Goal: Book appointment/travel/reservation: Book appointment/travel/reservation

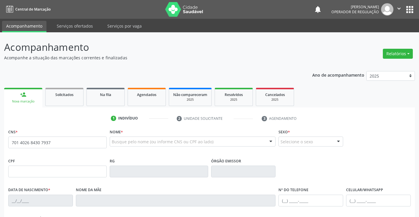
type input "701 4026 8430 7937"
type input "1328504514"
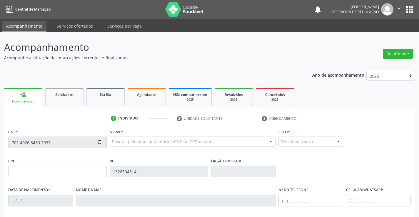
type input "0[DATE]"
type input "[PHONE_NUMBER]"
type input "077.961.995-11"
type input "SN"
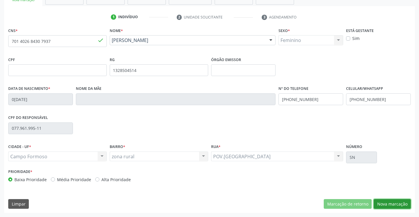
click at [384, 201] on button "Nova marcação" at bounding box center [392, 204] width 37 height 10
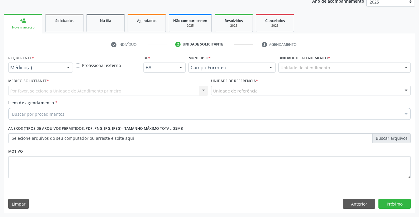
scroll to position [74, 0]
click at [65, 65] on div at bounding box center [68, 68] width 9 height 10
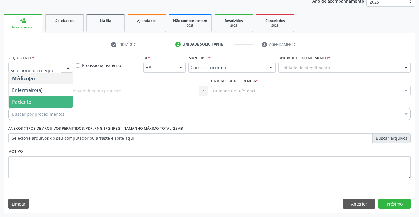
click at [39, 102] on span "Paciente" at bounding box center [41, 102] width 64 height 12
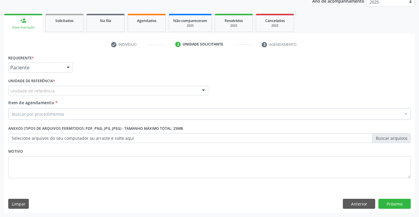
click at [200, 89] on div at bounding box center [203, 91] width 9 height 10
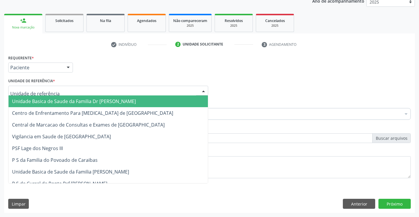
click at [150, 102] on span "Unidade Basica de Saude da Familia Dr [PERSON_NAME]" at bounding box center [108, 102] width 199 height 12
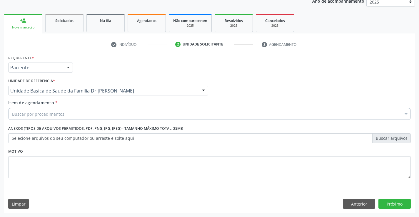
click at [109, 114] on div "Buscar por procedimentos" at bounding box center [209, 114] width 402 height 12
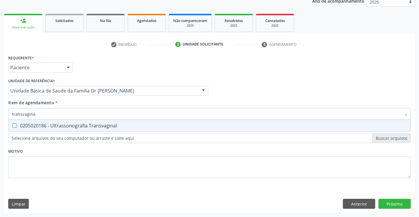
type input "transvaginal"
click at [33, 126] on div "0205020186 - Ultrassonografia Transvaginal" at bounding box center [209, 125] width 395 height 5
checkbox Transvaginal "true"
click at [389, 203] on div "Requerente * Paciente Médico(a) Enfermeiro(a) Paciente Nenhum resultado encontr…" at bounding box center [209, 134] width 411 height 160
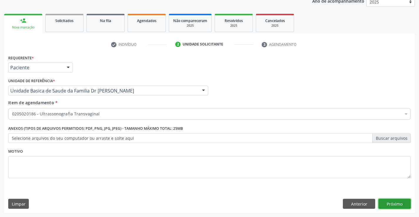
click at [396, 205] on button "Próximo" at bounding box center [394, 204] width 32 height 10
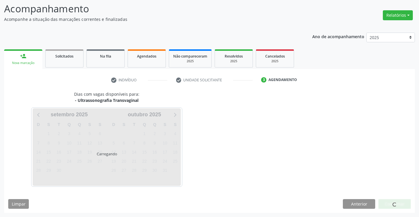
scroll to position [39, 0]
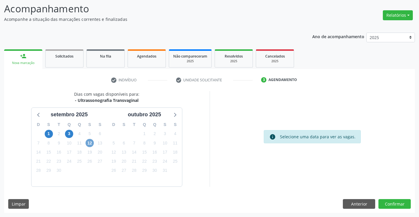
click at [87, 143] on span "12" at bounding box center [90, 143] width 8 height 8
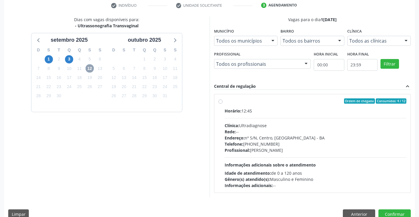
scroll to position [114, 0]
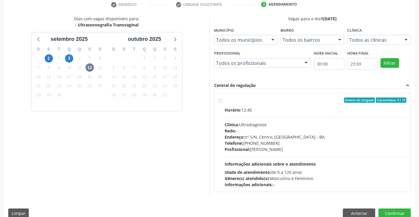
click at [225, 102] on label "Ordem de chegada Consumidos: 4 / 12 Horário: 12:45 Clínica: Ultradiagnose Rede:…" at bounding box center [316, 143] width 182 height 90
click at [221, 102] on input "Ordem de chegada Consumidos: 4 / 12 Horário: 12:45 Clínica: Ultradiagnose Rede:…" at bounding box center [220, 100] width 4 height 5
radio input "true"
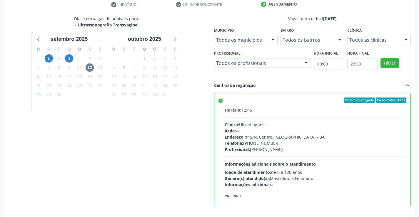
scroll to position [134, 0]
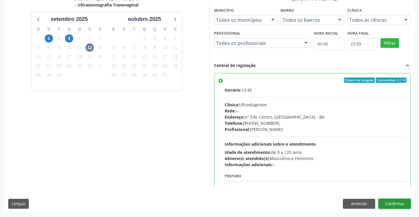
click at [399, 206] on button "Confirmar" at bounding box center [394, 204] width 32 height 10
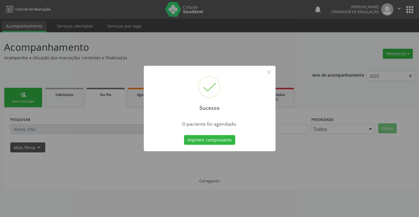
scroll to position [0, 0]
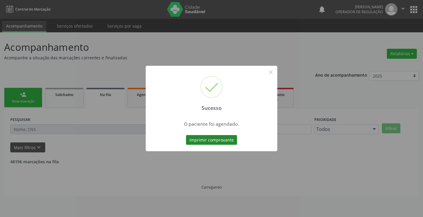
click at [220, 138] on button "Imprimir comprovante" at bounding box center [211, 140] width 51 height 10
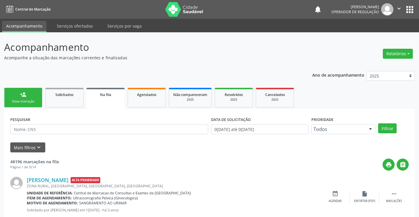
click at [8, 104] on link "person_add Nova marcação" at bounding box center [23, 98] width 38 height 20
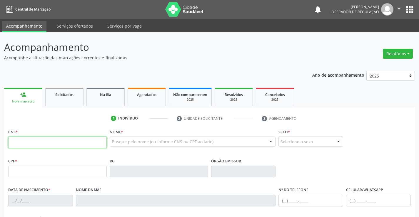
click at [23, 141] on input "text" at bounding box center [57, 143] width 98 height 12
type input "704 6091 1793 3929"
type input "638.283.915-91"
type input "0672462303"
type input "0[DATE]"
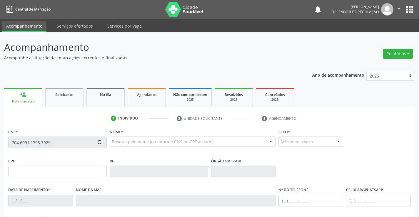
type input "638.283.915-91"
type input "SN"
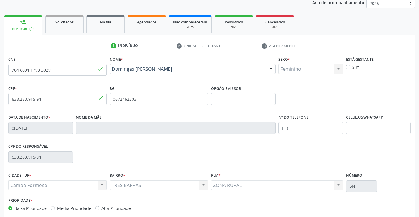
scroll to position [101, 0]
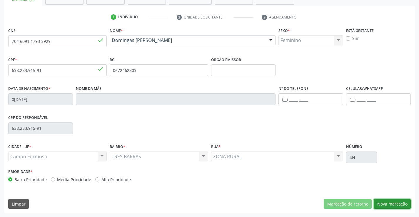
click at [387, 201] on button "Nova marcação" at bounding box center [392, 204] width 37 height 10
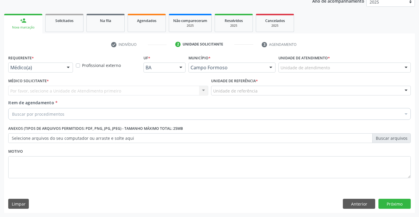
scroll to position [74, 0]
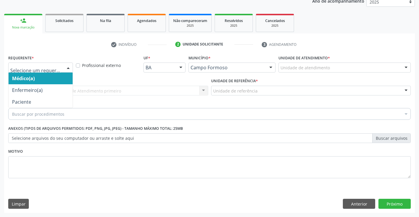
click at [70, 69] on div at bounding box center [68, 68] width 9 height 10
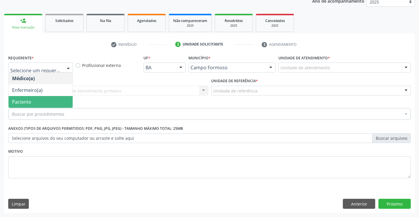
click at [53, 104] on span "Paciente" at bounding box center [41, 102] width 64 height 12
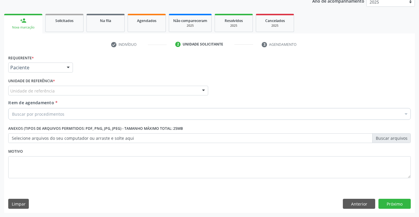
click at [205, 92] on div at bounding box center [203, 91] width 9 height 10
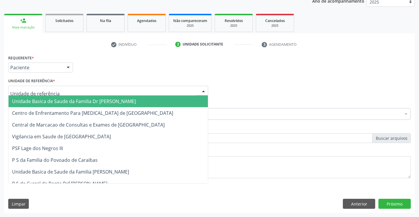
click at [156, 102] on span "Unidade Basica de Saude da Familia Dr [PERSON_NAME]" at bounding box center [108, 102] width 199 height 12
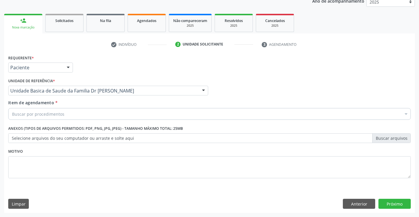
click at [141, 114] on div "Buscar por procedimentos" at bounding box center [209, 114] width 402 height 12
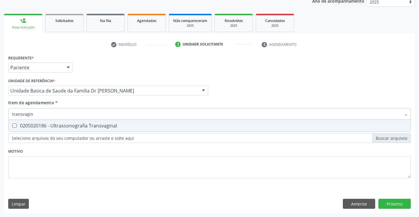
type input "transvagina"
click at [101, 126] on div "0205020186 - Ultrassonografia Transvaginal" at bounding box center [209, 125] width 395 height 5
checkbox Transvaginal "true"
click at [405, 206] on div "Requerente * Paciente Médico(a) Enfermeiro(a) Paciente Nenhum resultado encontr…" at bounding box center [209, 134] width 411 height 160
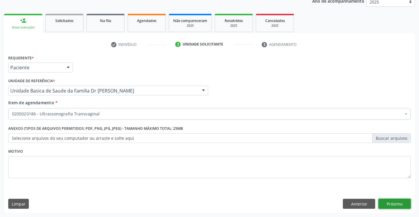
click at [403, 206] on button "Próximo" at bounding box center [394, 204] width 32 height 10
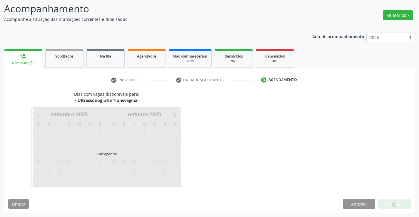
scroll to position [39, 0]
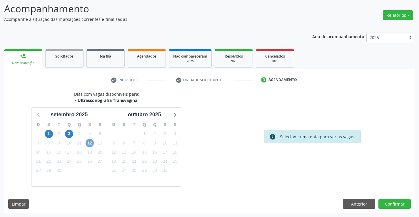
click at [92, 143] on span "12" at bounding box center [90, 143] width 8 height 8
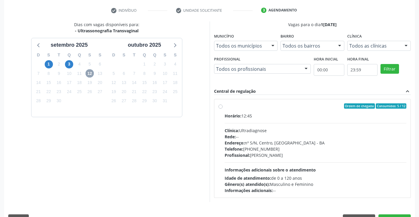
scroll to position [109, 0]
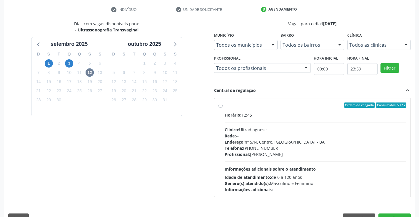
click at [225, 105] on label "Ordem de chegada Consumidos: 5 / 12 Horário: 12:45 Clínica: Ultradiagnose Rede:…" at bounding box center [316, 148] width 182 height 90
click at [219, 105] on input "Ordem de chegada Consumidos: 5 / 12 Horário: 12:45 Clínica: Ultradiagnose Rede:…" at bounding box center [220, 105] width 4 height 5
radio input "true"
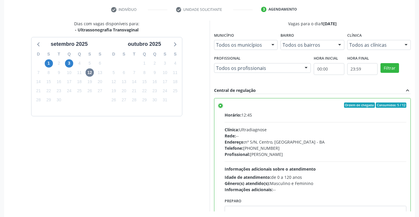
scroll to position [134, 0]
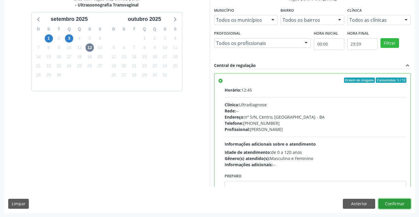
click at [387, 202] on button "Confirmar" at bounding box center [394, 204] width 32 height 10
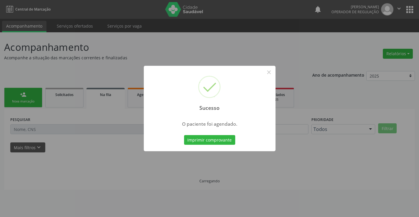
scroll to position [0, 0]
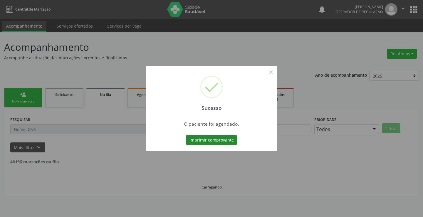
click at [223, 141] on button "Imprimir comprovante" at bounding box center [211, 140] width 51 height 10
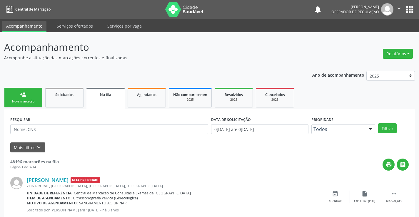
drag, startPoint x: 26, startPoint y: 100, endPoint x: 36, endPoint y: 93, distance: 11.8
click at [26, 100] on div "Nova marcação" at bounding box center [23, 101] width 29 height 4
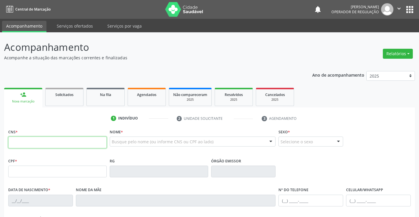
click at [78, 146] on input "text" at bounding box center [57, 143] width 98 height 12
type input "700 0074 5941 2303"
type input "1278231234"
type input "2[DATE]"
type input "[PHONE_NUMBER]"
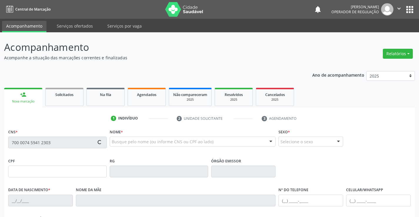
type input "[PHONE_NUMBER]"
type input "013.071.165-90"
type input "S/N"
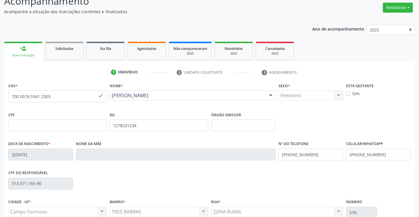
scroll to position [101, 0]
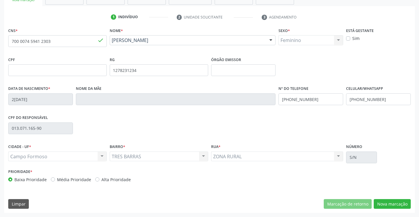
click at [380, 199] on div "CNS * 700 0074 5941 2303 done Nome * [PERSON_NAME] [PERSON_NAME] CNS: 700 0074 …" at bounding box center [209, 119] width 411 height 187
click at [381, 201] on button "Nova marcação" at bounding box center [392, 204] width 37 height 10
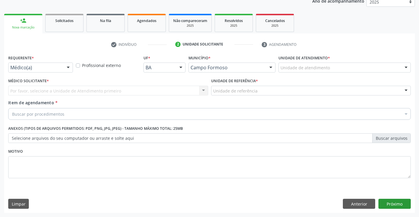
scroll to position [74, 0]
click at [68, 68] on div at bounding box center [68, 68] width 9 height 10
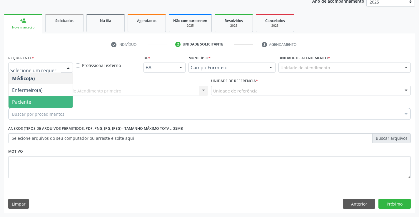
click at [53, 98] on span "Paciente" at bounding box center [41, 102] width 64 height 12
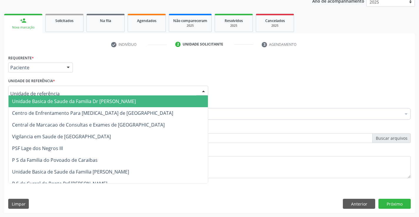
click at [206, 89] on div at bounding box center [203, 91] width 9 height 10
click at [143, 102] on span "Unidade Basica de Saude da Familia Dr [PERSON_NAME]" at bounding box center [108, 102] width 199 height 12
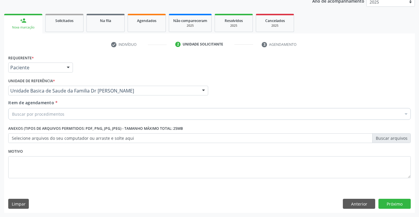
click at [135, 110] on div "Buscar por procedimentos" at bounding box center [209, 114] width 402 height 12
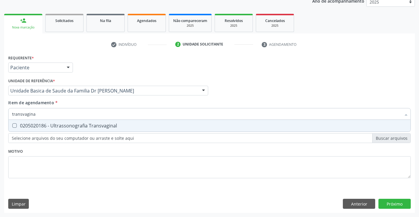
type input "transvaginal"
click at [118, 128] on div "0205020186 - Ultrassonografia Transvaginal" at bounding box center [209, 125] width 395 height 5
checkbox Transvaginal "true"
click at [391, 202] on div "Requerente * Paciente Médico(a) Enfermeiro(a) Paciente Nenhum resultado encontr…" at bounding box center [209, 134] width 411 height 160
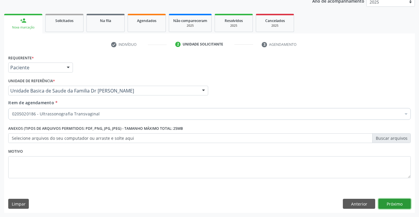
click at [387, 201] on button "Próximo" at bounding box center [394, 204] width 32 height 10
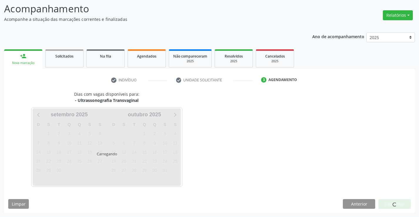
scroll to position [39, 0]
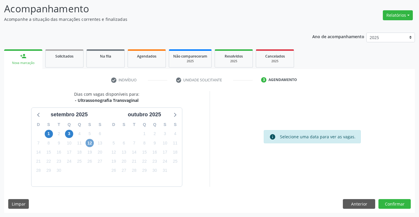
click at [90, 145] on span "12" at bounding box center [90, 143] width 8 height 8
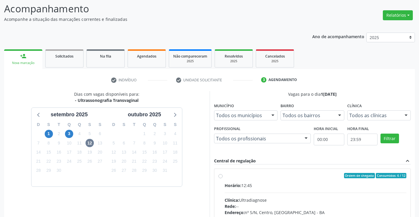
click at [225, 176] on label "Ordem de chegada Consumidos: 6 / 12 Horário: 12:45 Clínica: Ultradiagnose Rede:…" at bounding box center [316, 218] width 182 height 90
click at [222, 176] on input "Ordem de chegada Consumidos: 6 / 12 Horário: 12:45 Clínica: Ultradiagnose Rede:…" at bounding box center [220, 175] width 4 height 5
radio input "true"
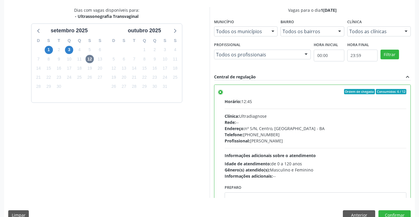
scroll to position [123, 0]
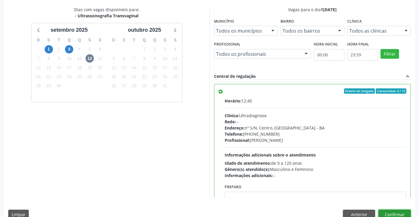
click at [392, 211] on button "Confirmar" at bounding box center [394, 215] width 32 height 10
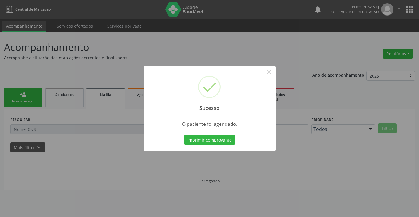
scroll to position [0, 0]
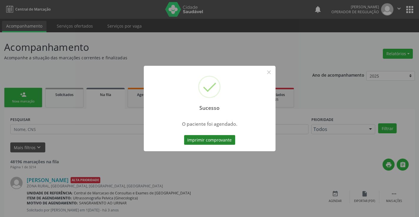
click at [223, 141] on button "Imprimir comprovante" at bounding box center [209, 140] width 51 height 10
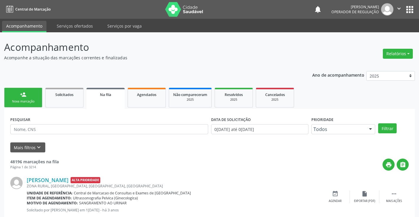
click at [17, 99] on link "person_add Nova marcação" at bounding box center [23, 98] width 38 height 20
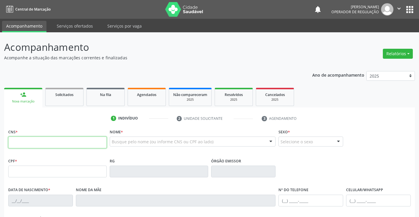
click at [53, 141] on input "text" at bounding box center [57, 143] width 98 height 12
type input "702 0043 4924 2180"
type input "1438008252"
type input "SSP"
type input "2[DATE]"
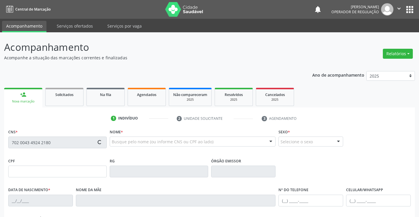
type input "[PERSON_NAME]"
type input "[PHONE_NUMBER]"
type input "064.222.205-37"
type input "S/N"
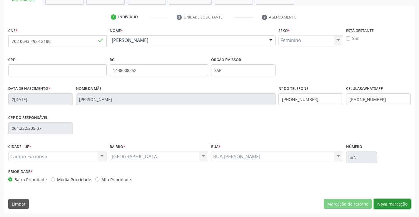
click at [392, 201] on button "Nova marcação" at bounding box center [392, 204] width 37 height 10
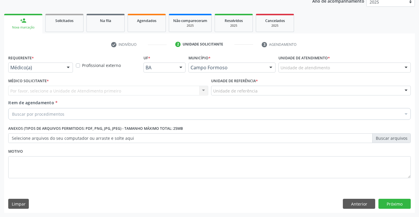
click at [68, 69] on div at bounding box center [68, 68] width 9 height 10
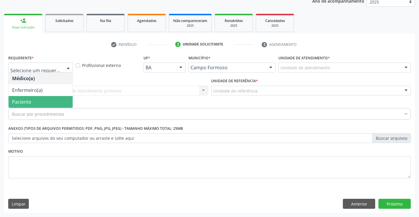
click at [53, 100] on span "Paciente" at bounding box center [41, 102] width 64 height 12
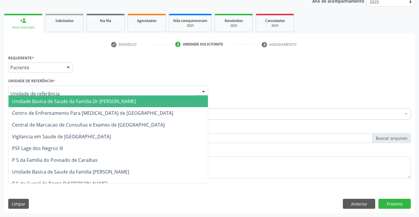
click at [201, 88] on div at bounding box center [203, 91] width 9 height 10
click at [133, 98] on span "Unidade Basica de Saude da Familia Dr [PERSON_NAME]" at bounding box center [108, 102] width 199 height 12
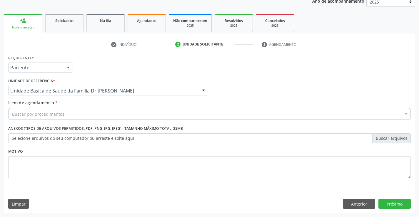
click at [111, 112] on div "Buscar por procedimentos" at bounding box center [209, 114] width 402 height 12
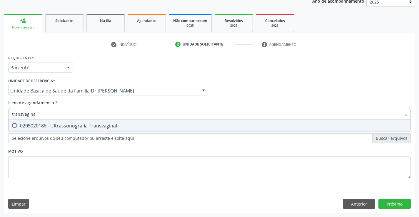
type input "transvaginal"
click at [106, 126] on div "0205020186 - Ultrassonografia Transvaginal" at bounding box center [209, 125] width 395 height 5
checkbox Transvaginal "true"
click at [392, 205] on div "Requerente * Paciente Médico(a) Enfermeiro(a) Paciente Nenhum resultado encontr…" at bounding box center [209, 134] width 411 height 160
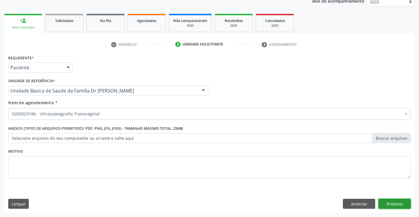
click at [390, 201] on button "Próximo" at bounding box center [394, 204] width 32 height 10
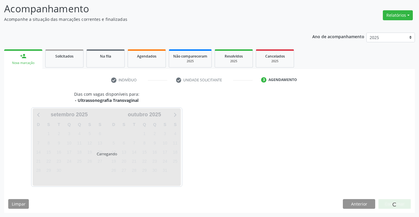
scroll to position [39, 0]
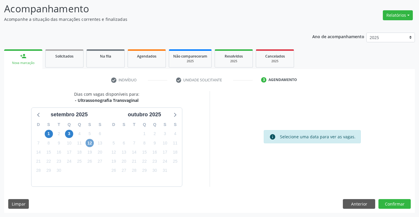
click at [88, 141] on span "12" at bounding box center [90, 143] width 8 height 8
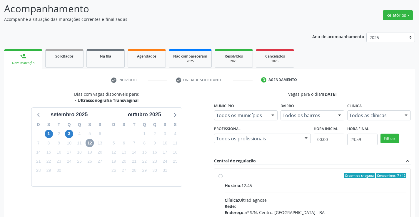
scroll to position [123, 0]
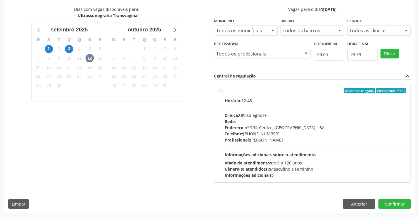
click at [221, 94] on div "Ordem de chegada Consumidos: 7 / 12 Horário: 12:45 Clínica: Ultradiagnose Rede:…" at bounding box center [312, 133] width 188 height 90
radio input "true"
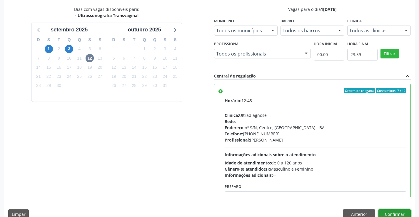
click at [384, 213] on button "Confirmar" at bounding box center [394, 215] width 32 height 10
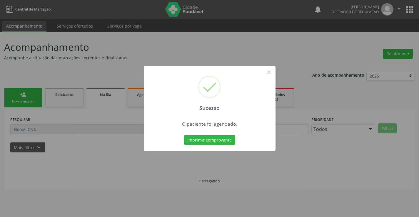
scroll to position [0, 0]
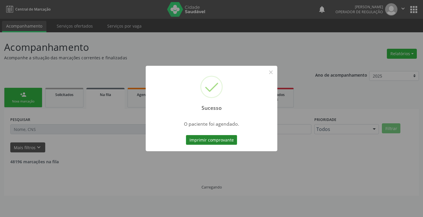
click at [223, 139] on button "Imprimir comprovante" at bounding box center [211, 140] width 51 height 10
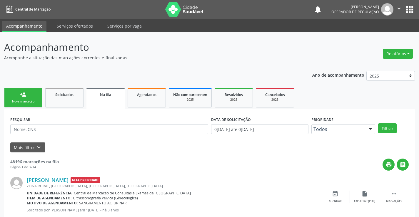
click at [37, 96] on link "person_add Nova marcação" at bounding box center [23, 98] width 38 height 20
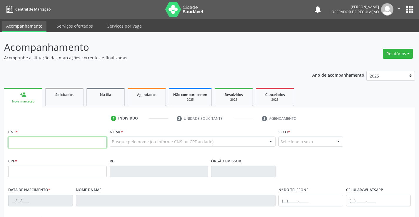
click at [29, 147] on input "text" at bounding box center [57, 143] width 98 height 12
type input "702 4050 4150 1421"
type input "1307572847"
type input "1[DATE]"
type input "[PHONE_NUMBER]"
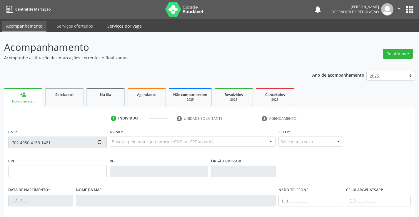
type input "[PHONE_NUMBER]"
type input "015.760.765-80"
type input "S/N"
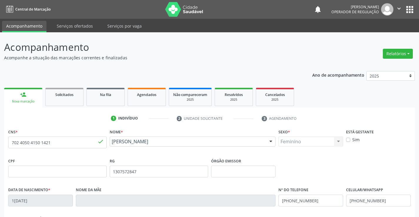
scroll to position [101, 0]
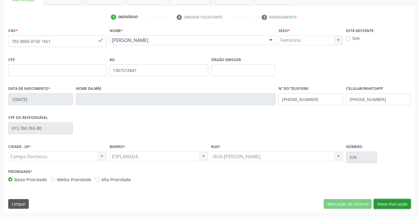
click at [385, 204] on button "Nova marcação" at bounding box center [392, 204] width 37 height 10
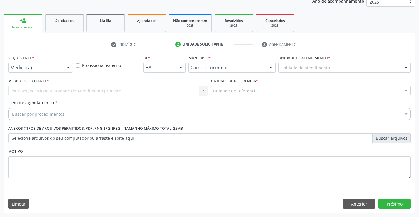
scroll to position [74, 0]
click at [67, 67] on div at bounding box center [68, 68] width 9 height 10
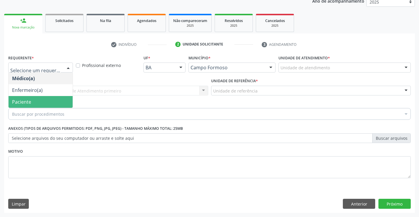
click at [52, 103] on span "Paciente" at bounding box center [41, 102] width 64 height 12
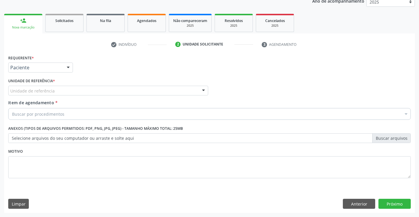
click at [206, 89] on div at bounding box center [203, 91] width 9 height 10
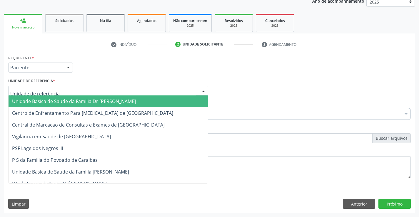
click at [153, 101] on span "Unidade Basica de Saude da Familia Dr [PERSON_NAME]" at bounding box center [108, 102] width 199 height 12
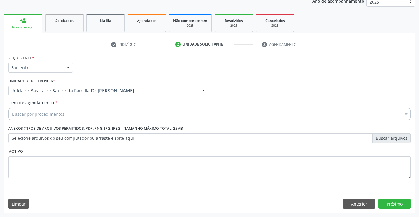
click at [134, 110] on div "Buscar por procedimentos" at bounding box center [209, 114] width 402 height 12
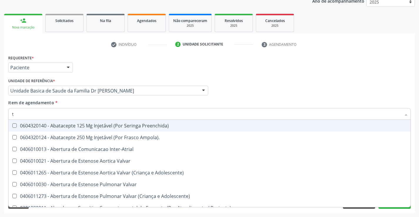
type input "tr"
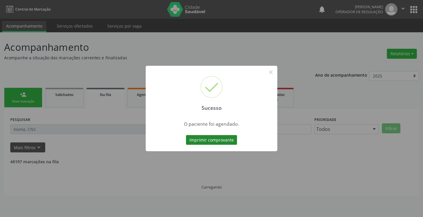
click at [206, 143] on button "Imprimir comprovante" at bounding box center [211, 140] width 51 height 10
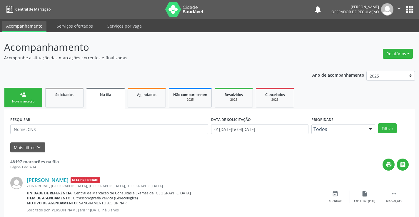
click at [25, 96] on div "person_add" at bounding box center [23, 94] width 6 height 6
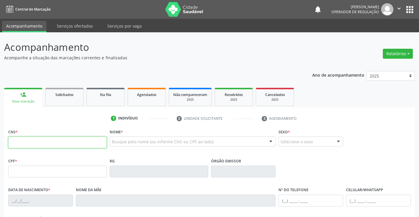
click at [44, 146] on input "text" at bounding box center [57, 143] width 98 height 12
type input "703 2006 3152 5790"
type input "1603317570"
type input "10/03/1993"
type input "(74) 98142-7691"
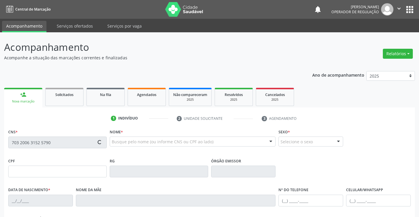
type input "(74) 98142-7691"
type input "057.335.185-61"
type input "S/N"
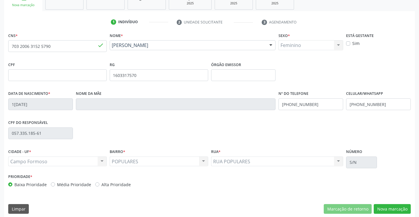
scroll to position [101, 0]
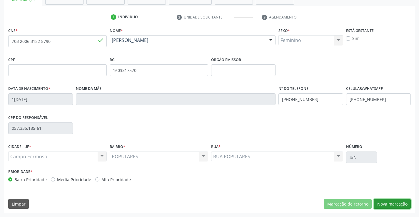
click at [387, 204] on button "Nova marcação" at bounding box center [392, 204] width 37 height 10
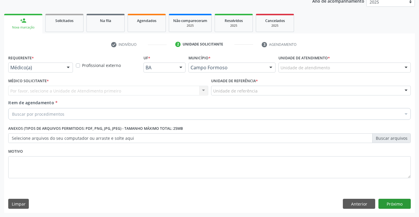
scroll to position [74, 0]
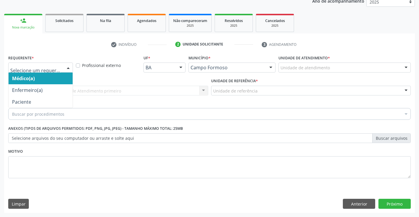
click at [69, 66] on div at bounding box center [68, 68] width 9 height 10
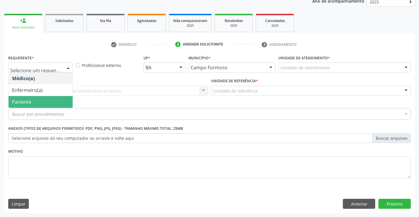
click at [33, 103] on span "Paciente" at bounding box center [41, 102] width 64 height 12
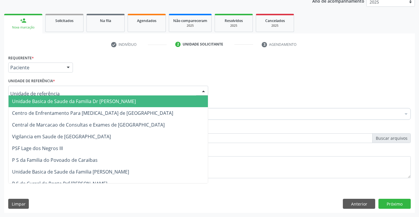
click at [205, 91] on div at bounding box center [203, 91] width 9 height 10
click at [174, 98] on span "Unidade Basica de Saude da Familia Dr [PERSON_NAME]" at bounding box center [108, 102] width 199 height 12
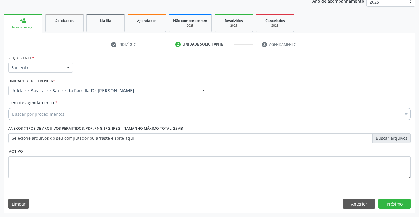
click at [158, 105] on div "Item de agendamento * Buscar por procedimentos Selecionar todos 0202040089 - 3X…" at bounding box center [209, 109] width 402 height 19
click at [156, 108] on div "Item de agendamento * Buscar por procedimentos Selecionar todos 0202040089 - 3X…" at bounding box center [209, 109] width 402 height 19
click at [149, 111] on div "Buscar por procedimentos" at bounding box center [209, 114] width 402 height 12
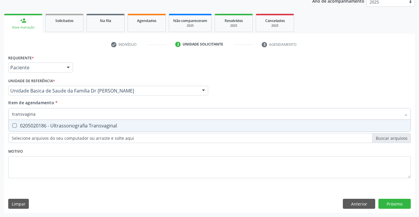
type input "transvaginal"
click at [64, 125] on div "0205020186 - Ultrassonografia Transvaginal" at bounding box center [209, 125] width 395 height 5
checkbox Transvaginal "true"
click at [389, 202] on div "Requerente * Paciente Médico(a) Enfermeiro(a) Paciente Nenhum resultado encontr…" at bounding box center [209, 134] width 411 height 160
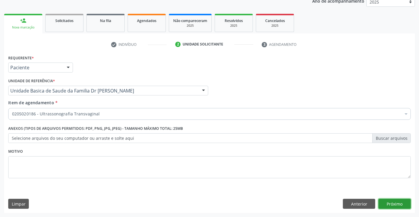
click at [401, 204] on button "Próximo" at bounding box center [394, 204] width 32 height 10
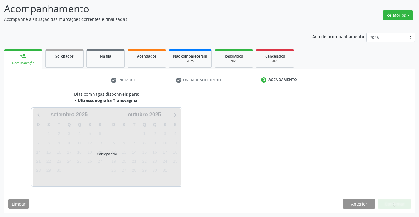
scroll to position [39, 0]
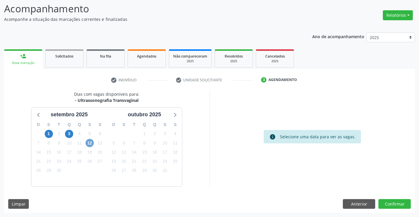
click at [89, 146] on span "12" at bounding box center [90, 143] width 8 height 8
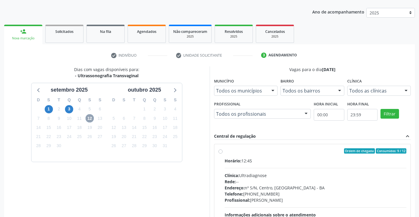
scroll to position [119, 0]
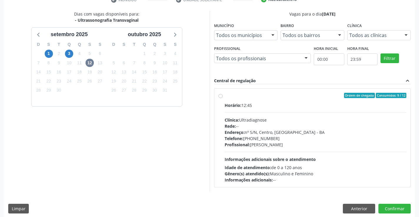
click at [225, 96] on label "Ordem de chegada Consumidos: 9 / 12 Horário: 12:45 Clínica: Ultradiagnose Rede:…" at bounding box center [316, 138] width 182 height 90
click at [219, 96] on input "Ordem de chegada Consumidos: 9 / 12 Horário: 12:45 Clínica: Ultradiagnose Rede:…" at bounding box center [220, 95] width 4 height 5
radio input "true"
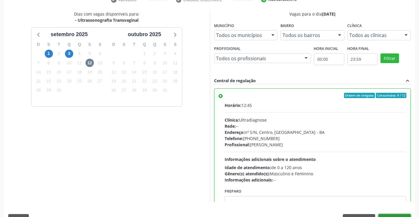
click at [397, 215] on button "Confirmar" at bounding box center [394, 219] width 32 height 10
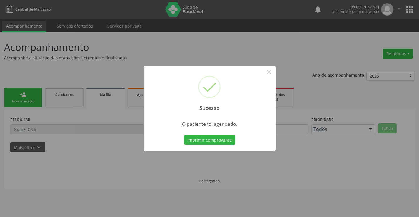
scroll to position [0, 0]
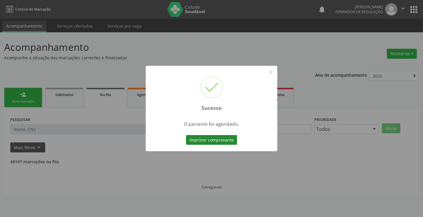
click at [202, 139] on button "Imprimir comprovante" at bounding box center [211, 140] width 51 height 10
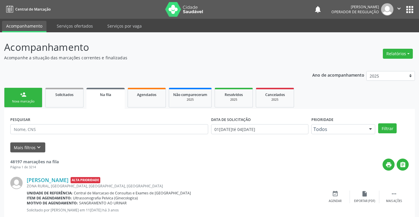
click at [27, 93] on link "person_add Nova marcação" at bounding box center [23, 98] width 38 height 20
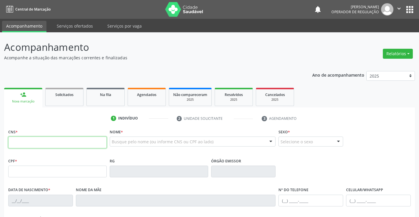
click at [33, 141] on input "text" at bounding box center [57, 143] width 98 height 12
type input "703 4095 6001 8200"
type input "2219435657"
type input "20/10/1998"
type input "055.263.825-08"
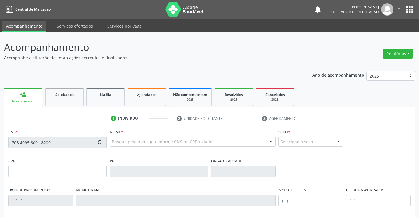
type input "sn"
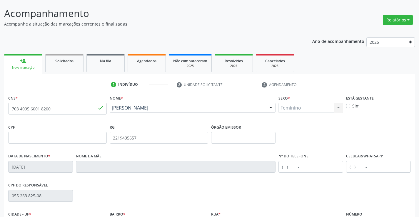
scroll to position [101, 0]
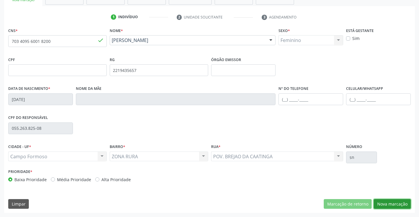
click at [386, 204] on button "Nova marcação" at bounding box center [392, 204] width 37 height 10
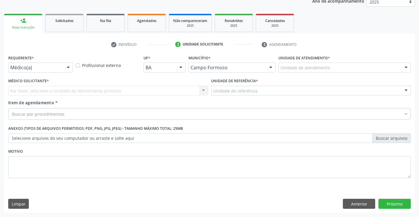
scroll to position [74, 0]
click at [61, 67] on div "Médico(a)" at bounding box center [40, 68] width 65 height 10
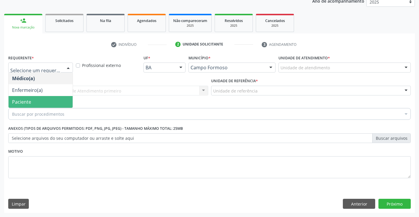
click at [43, 100] on span "Paciente" at bounding box center [41, 102] width 64 height 12
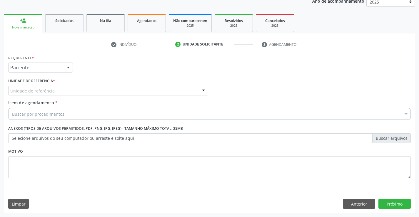
click at [204, 91] on div at bounding box center [203, 91] width 9 height 10
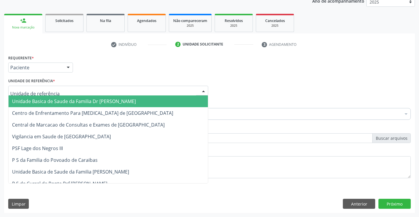
click at [155, 100] on span "Unidade Basica de Saude da Familia Dr [PERSON_NAME]" at bounding box center [108, 102] width 199 height 12
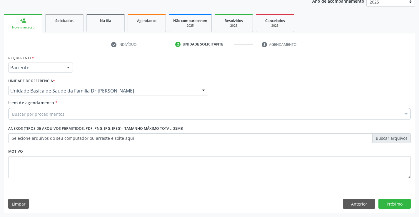
click at [136, 113] on div "Buscar por procedimentos" at bounding box center [209, 114] width 402 height 12
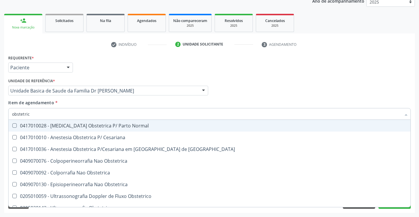
type input "obstetrica"
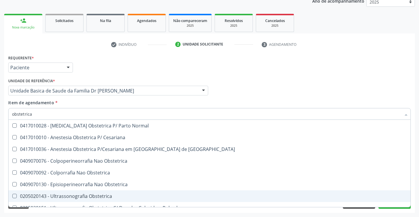
click at [93, 195] on div "0205020143 - Ultrassonografia Obstetrica" at bounding box center [209, 196] width 395 height 5
checkbox Obstetrica "true"
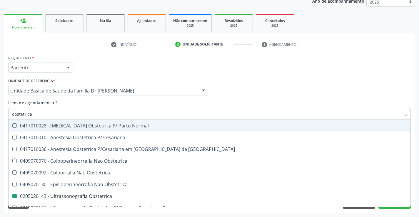
click at [313, 91] on div "Médico Solicitante Por favor, selecione a Unidade de Atendimento primeiro Nenhu…" at bounding box center [209, 88] width 405 height 23
checkbox Cesariana "true"
checkbox Obstetrica "false"
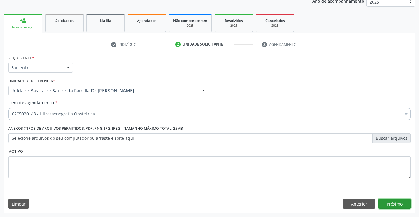
click at [395, 205] on button "Próximo" at bounding box center [394, 204] width 32 height 10
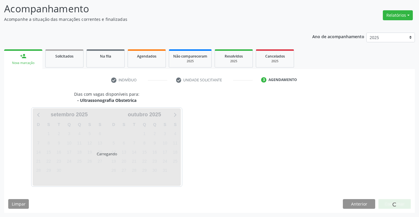
scroll to position [39, 0]
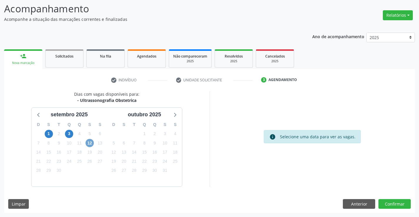
click at [87, 143] on span "12" at bounding box center [90, 143] width 8 height 8
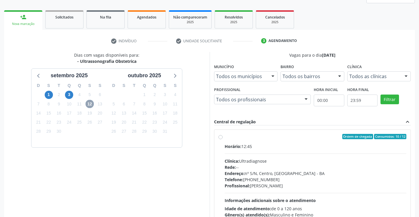
scroll to position [95, 0]
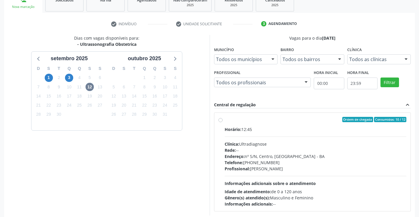
click at [225, 120] on label "Ordem de chegada Consumidos: 10 / 12 Horário: 12:45 Clínica: Ultradiagnose Rede…" at bounding box center [316, 162] width 182 height 90
click at [221, 120] on input "Ordem de chegada Consumidos: 10 / 12 Horário: 12:45 Clínica: Ultradiagnose Rede…" at bounding box center [220, 119] width 4 height 5
radio input "true"
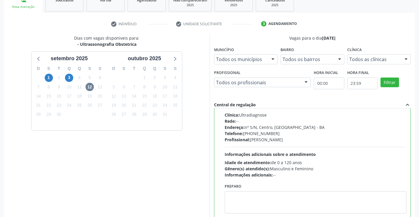
scroll to position [134, 0]
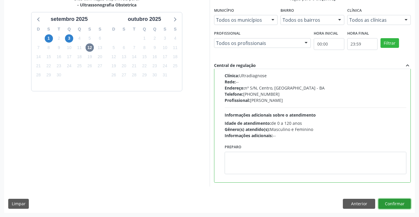
click at [394, 204] on button "Confirmar" at bounding box center [394, 204] width 32 height 10
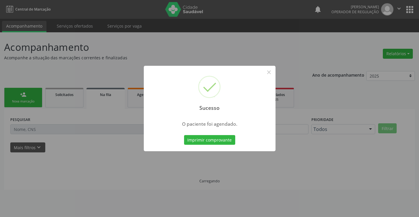
scroll to position [0, 0]
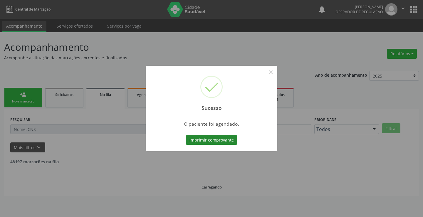
click at [209, 141] on button "Imprimir comprovante" at bounding box center [211, 140] width 51 height 10
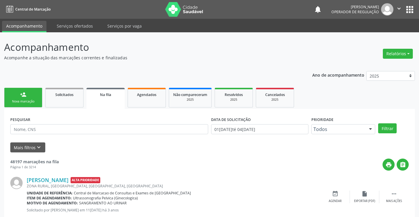
click at [43, 93] on ul "person_add Nova marcação Solicitados Na fila Agendados Não compareceram 2025 Re…" at bounding box center [209, 97] width 411 height 23
click at [26, 96] on link "person_add Nova marcação" at bounding box center [23, 98] width 38 height 20
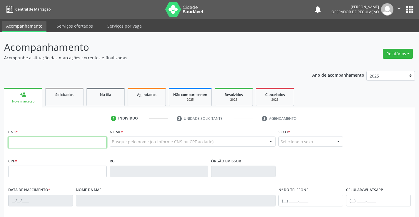
click at [27, 143] on input "text" at bounding box center [57, 143] width 98 height 12
type input "704 8080 9445 7341"
type input "090.985.655-90"
type input "24/05/2020"
type input "(74) 99961-2153"
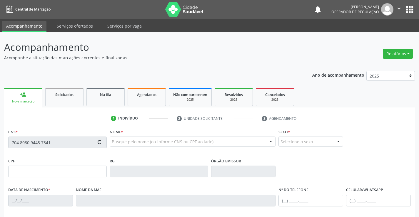
type input "S/N"
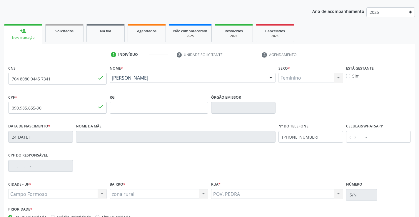
scroll to position [101, 0]
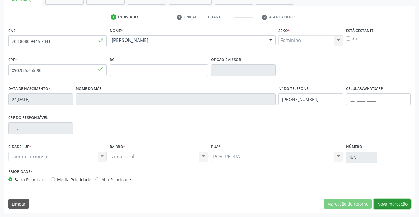
click at [381, 202] on button "Nova marcação" at bounding box center [392, 204] width 37 height 10
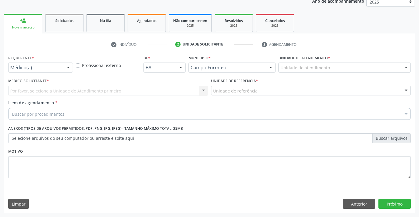
scroll to position [74, 0]
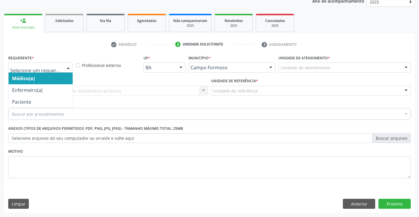
click at [66, 68] on div at bounding box center [68, 68] width 9 height 10
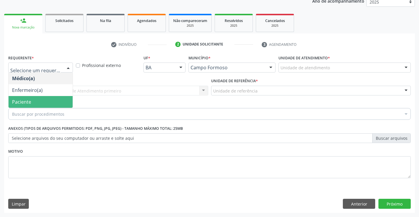
click at [48, 99] on span "Paciente" at bounding box center [41, 102] width 64 height 12
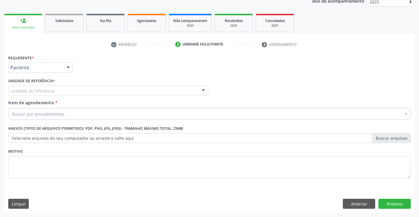
click at [202, 91] on div at bounding box center [203, 91] width 9 height 10
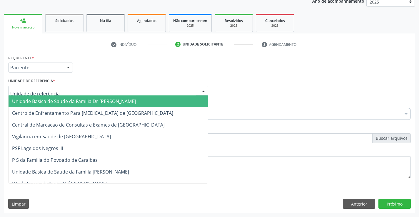
click at [155, 99] on span "Unidade Basica de Saude da Familia Dr [PERSON_NAME]" at bounding box center [108, 102] width 199 height 12
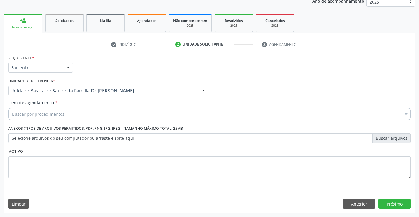
click at [135, 113] on div "Buscar por procedimentos" at bounding box center [209, 114] width 402 height 12
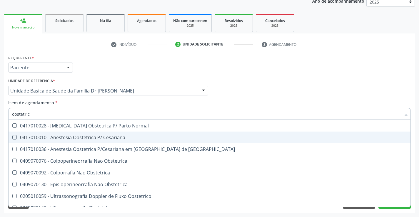
type input "obstetrica"
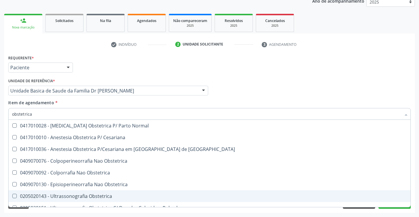
click at [108, 193] on span "0205020143 - Ultrassonografia Obstetrica" at bounding box center [210, 197] width 402 height 12
checkbox Obstetrica "true"
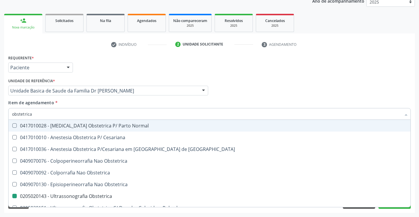
click at [296, 86] on div "Médico Solicitante Por favor, selecione a Unidade de Atendimento primeiro Nenhu…" at bounding box center [209, 88] width 405 height 23
checkbox Cesariana "true"
checkbox Obstetrica "false"
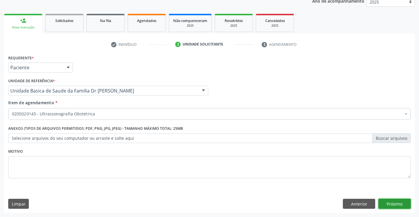
click at [395, 203] on button "Próximo" at bounding box center [394, 204] width 32 height 10
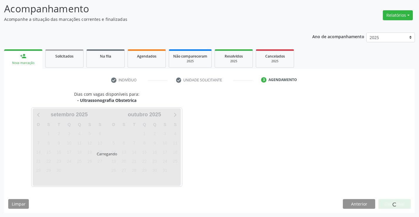
scroll to position [39, 0]
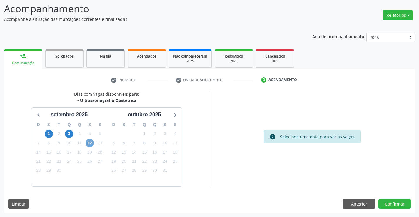
click at [88, 145] on span "12" at bounding box center [90, 143] width 8 height 8
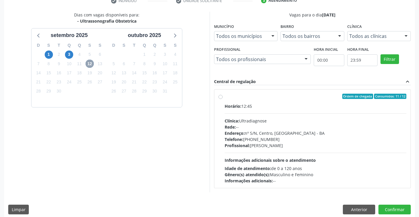
scroll to position [118, 0]
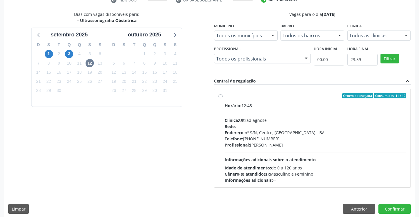
click at [225, 98] on label "Ordem de chegada Consumidos: 11 / 12 Horário: 12:45 Clínica: Ultradiagnose Rede…" at bounding box center [316, 138] width 182 height 90
click at [221, 98] on input "Ordem de chegada Consumidos: 11 / 12 Horário: 12:45 Clínica: Ultradiagnose Rede…" at bounding box center [220, 95] width 4 height 5
radio input "true"
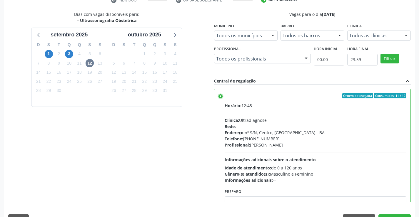
scroll to position [134, 0]
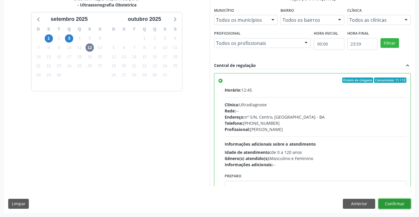
click at [400, 204] on button "Confirmar" at bounding box center [394, 204] width 32 height 10
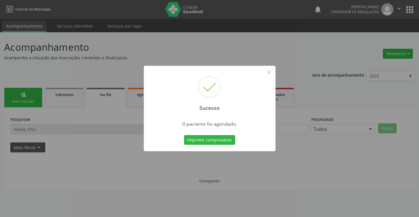
scroll to position [0, 0]
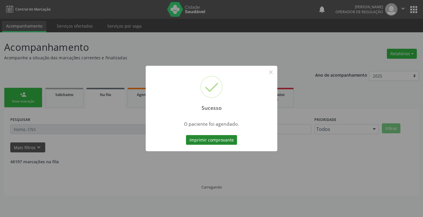
click at [199, 142] on button "Imprimir comprovante" at bounding box center [211, 140] width 51 height 10
